Goal: Information Seeking & Learning: Check status

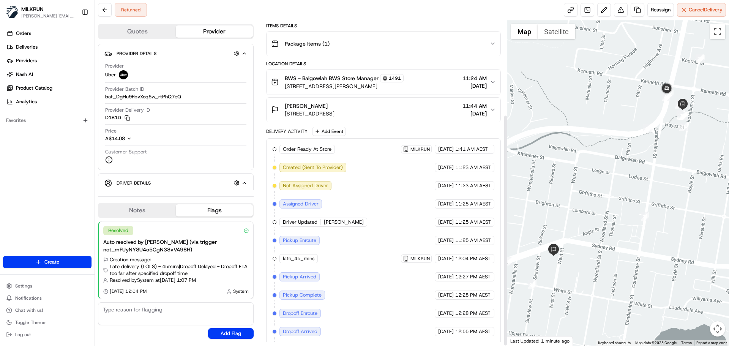
scroll to position [132, 0]
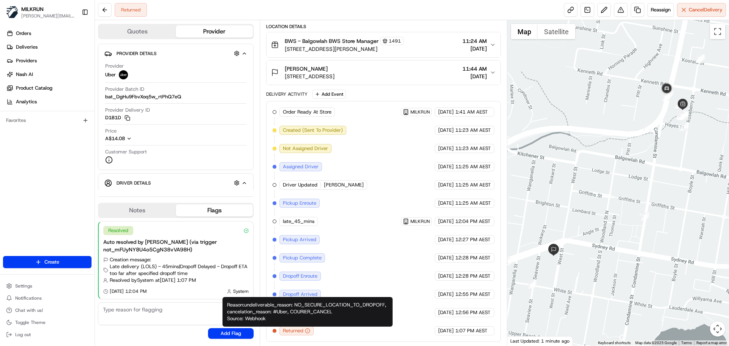
click at [305, 330] on icon "button" at bounding box center [307, 330] width 5 height 5
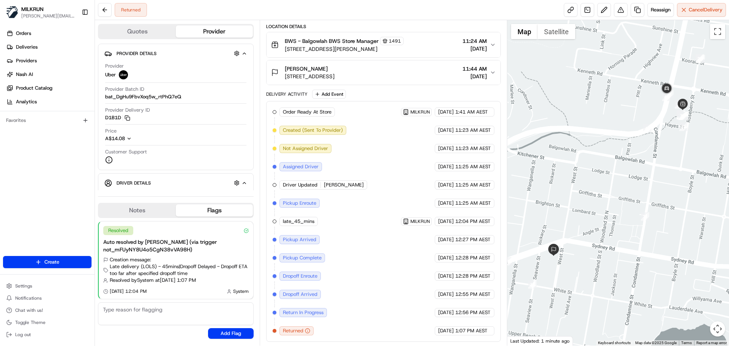
click at [308, 331] on icon "button" at bounding box center [307, 330] width 5 height 5
click at [304, 331] on div "Returned" at bounding box center [296, 330] width 34 height 9
click at [288, 329] on span "Returned" at bounding box center [293, 330] width 20 height 7
click at [294, 330] on span "Returned" at bounding box center [293, 330] width 20 height 7
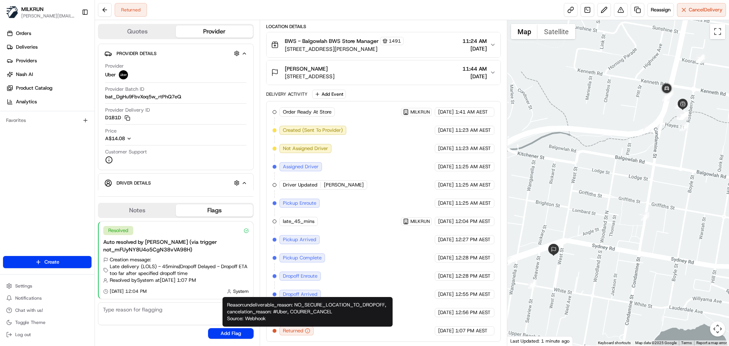
click at [307, 331] on icon "button" at bounding box center [307, 331] width 0 height 1
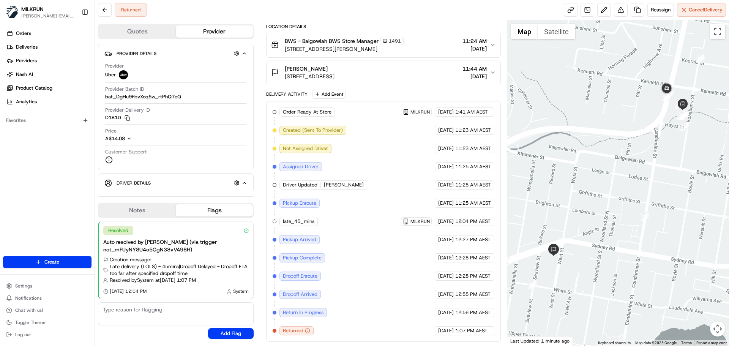
click at [307, 331] on icon "button" at bounding box center [307, 330] width 5 height 5
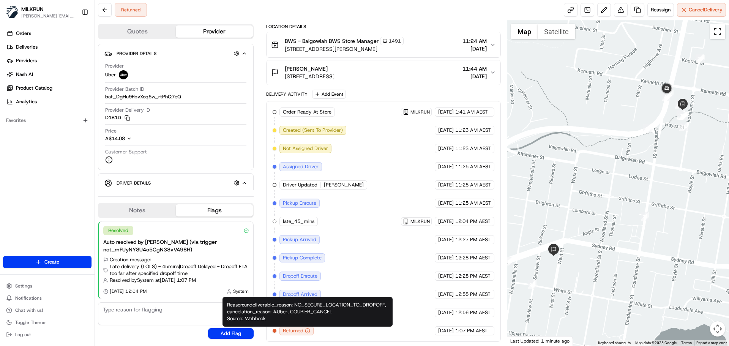
click at [717, 31] on button "Toggle fullscreen view" at bounding box center [717, 31] width 15 height 15
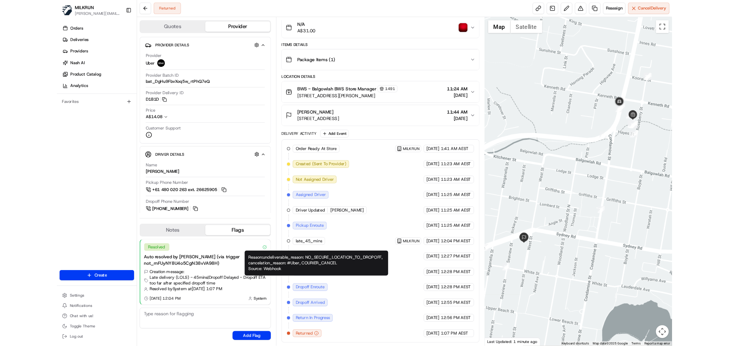
scroll to position [68, 0]
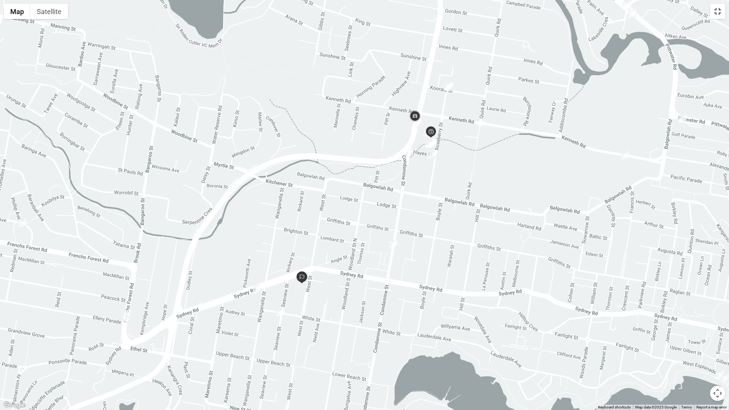
click at [718, 11] on button "Toggle fullscreen view" at bounding box center [717, 11] width 15 height 15
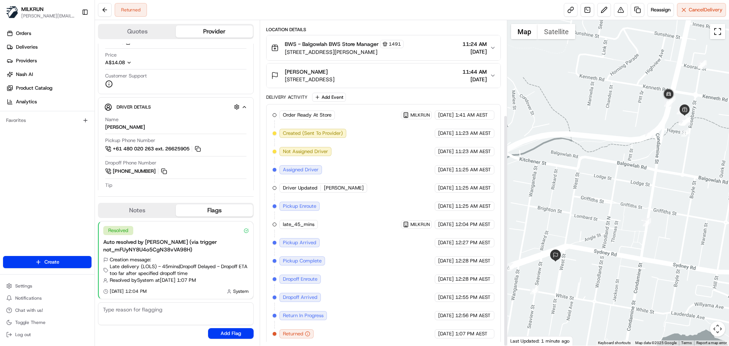
scroll to position [132, 0]
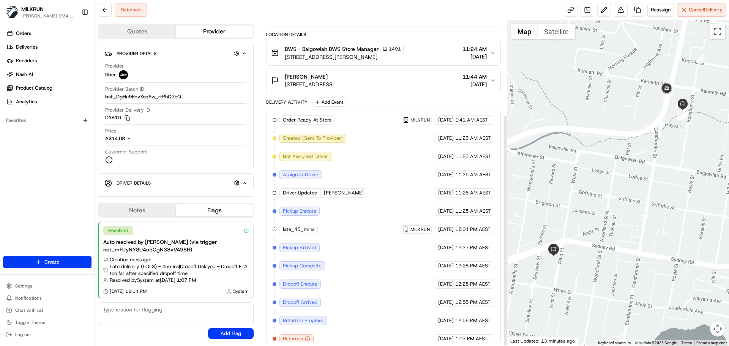
scroll to position [132, 0]
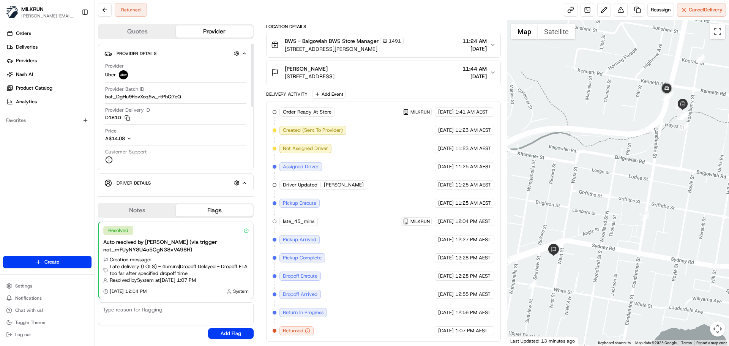
click at [247, 183] on icon "button" at bounding box center [244, 183] width 6 height 6
click at [244, 182] on icon "button" at bounding box center [244, 183] width 6 height 6
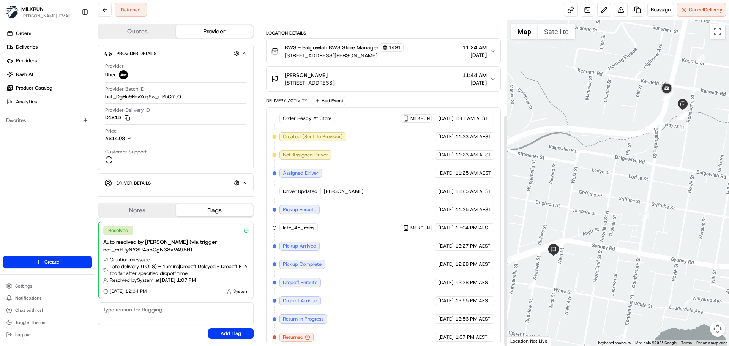
scroll to position [132, 0]
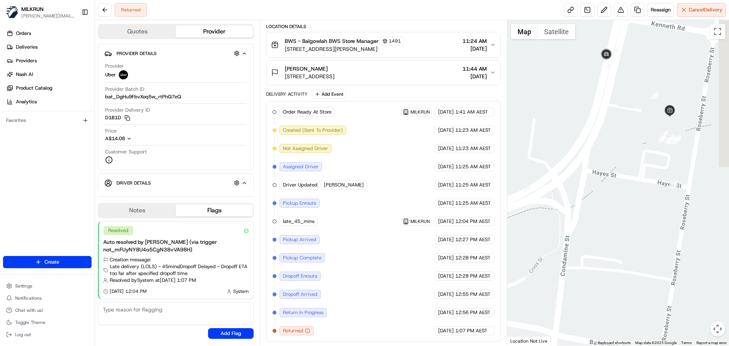
drag, startPoint x: 648, startPoint y: 107, endPoint x: 582, endPoint y: 74, distance: 73.6
click at [582, 74] on div at bounding box center [618, 182] width 222 height 325
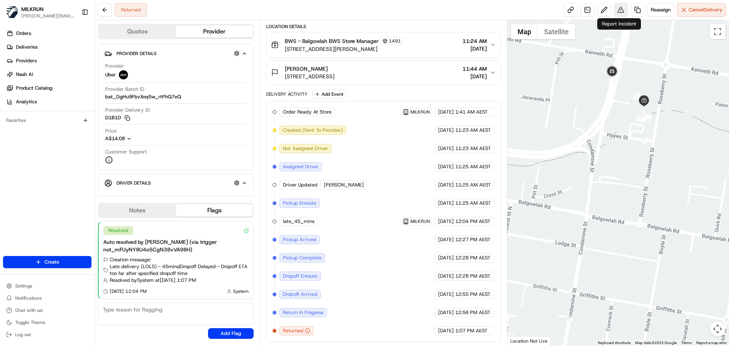
click at [621, 12] on button at bounding box center [621, 10] width 14 height 14
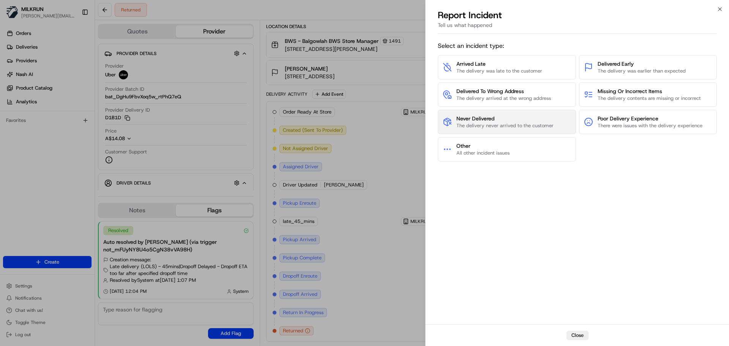
click at [469, 119] on span "Never Delivered" at bounding box center [504, 119] width 97 height 8
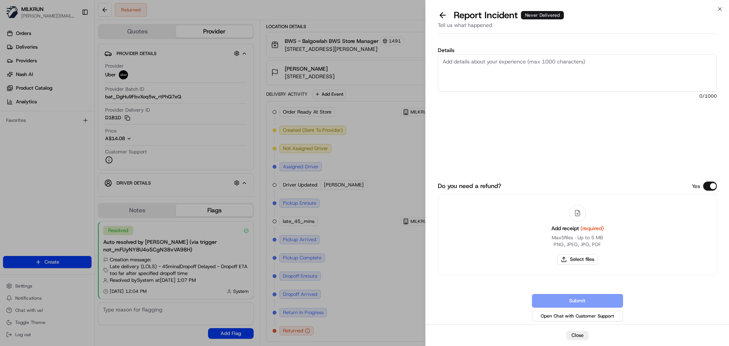
click at [443, 59] on textarea "Details" at bounding box center [577, 72] width 279 height 37
type textarea "Customer never received his items. Driver cancelled and returned"
click at [580, 259] on button "Select files" at bounding box center [577, 259] width 40 height 11
type input "C:\fakepath\Screenshot 2025-08-18 133155.png"
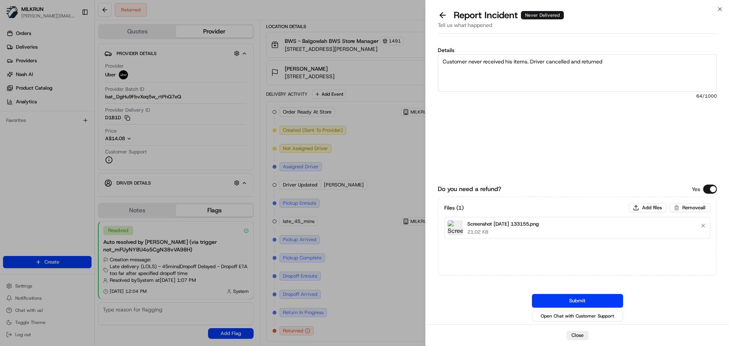
click at [453, 224] on img at bounding box center [454, 227] width 15 height 15
click at [496, 222] on p "Screenshot 2025-08-18 133155.png" at bounding box center [502, 224] width 71 height 8
click at [458, 247] on div "Files ( 1 ) Add files Remove all Screenshot 2025-08-18 133155.png 21.02 KB" at bounding box center [577, 236] width 279 height 79
click at [457, 248] on div "Files ( 1 ) Add files Remove all Screenshot 2025-08-18 133155.png 21.02 KB" at bounding box center [577, 236] width 279 height 79
click at [455, 247] on div "Files ( 1 ) Add files Remove all Screenshot 2025-08-18 133155.png 21.02 KB" at bounding box center [577, 236] width 279 height 79
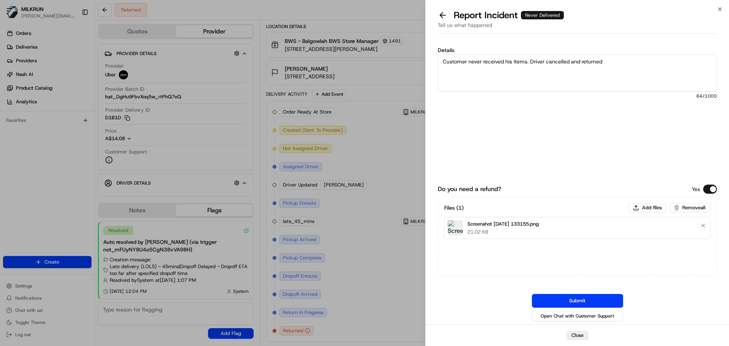
drag, startPoint x: 455, startPoint y: 247, endPoint x: 450, endPoint y: 256, distance: 10.5
click at [450, 256] on div "Files ( 1 ) Add files Remove all Screenshot 2025-08-18 133155.png 21.02 KB" at bounding box center [577, 236] width 279 height 79
click at [446, 251] on div "Files ( 1 ) Add files Remove all Screenshot 2025-08-18 133155.png 21.02 KB" at bounding box center [577, 236] width 279 height 79
click at [499, 230] on p "21.02 KB" at bounding box center [502, 231] width 71 height 7
click at [488, 224] on p "Screenshot 2025-08-18 133155.png" at bounding box center [502, 224] width 71 height 8
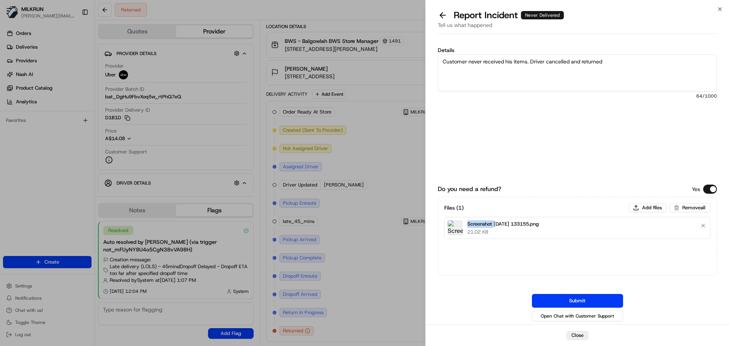
click at [488, 224] on p "Screenshot 2025-08-18 133155.png" at bounding box center [502, 224] width 71 height 8
click at [461, 231] on img at bounding box center [454, 227] width 15 height 15
click at [585, 299] on button "Submit" at bounding box center [577, 301] width 91 height 14
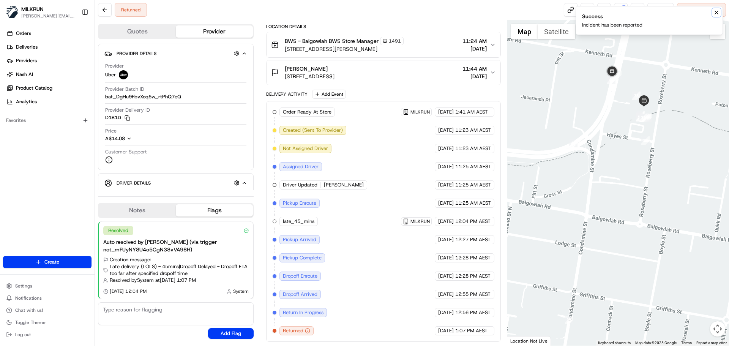
click at [717, 11] on icon "Notifications (F8)" at bounding box center [716, 12] width 6 height 6
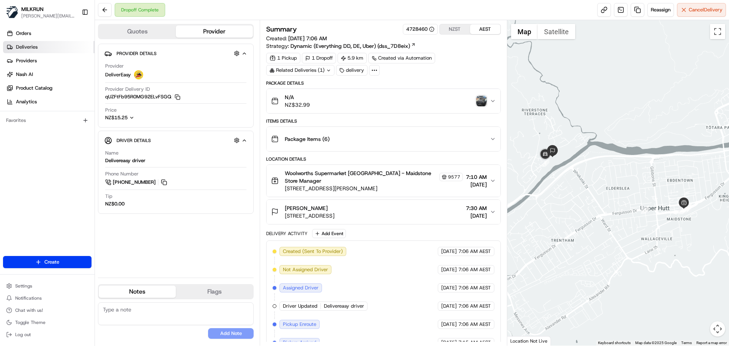
click at [30, 45] on span "Deliveries" at bounding box center [27, 47] width 22 height 7
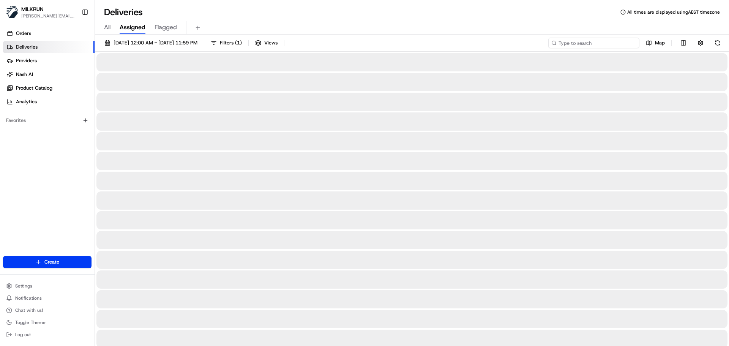
click at [585, 43] on input at bounding box center [593, 43] width 91 height 11
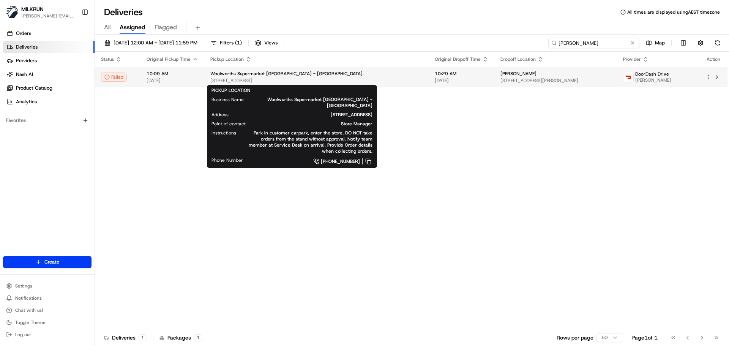
type input "karinne addis"
click at [318, 77] on div "Woolworths Supermarket NZ - Manukau 652 Great South Rd, Auckland, Auckland 2104…" at bounding box center [316, 77] width 212 height 13
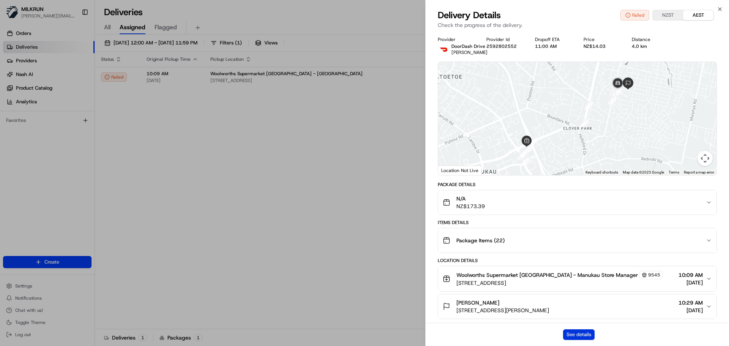
click at [576, 334] on button "See details" at bounding box center [578, 334] width 31 height 11
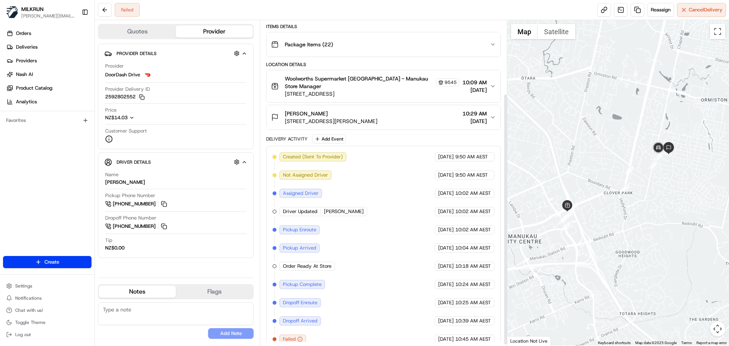
scroll to position [96, 0]
